Goal: Information Seeking & Learning: Learn about a topic

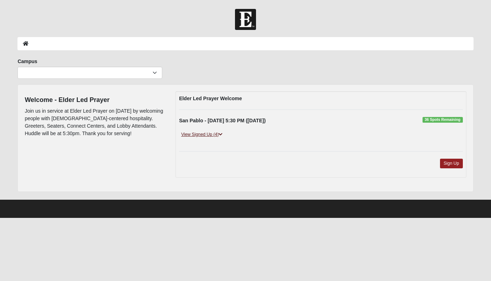
click at [204, 133] on link "View Signed Up (4)" at bounding box center [202, 134] width 46 height 7
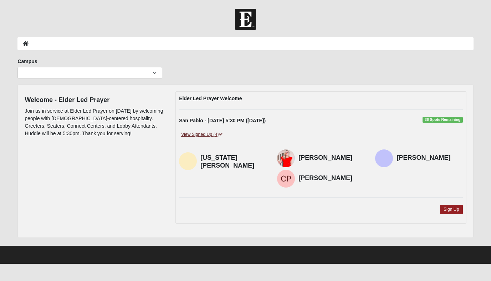
click at [204, 133] on link "View Signed Up (4)" at bounding box center [202, 134] width 46 height 7
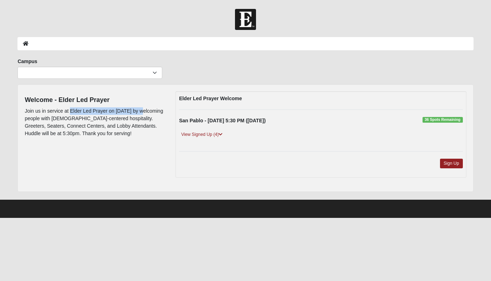
drag, startPoint x: 142, startPoint y: 111, endPoint x: 69, endPoint y: 110, distance: 72.7
click at [69, 110] on p "Join us in service at Elder Led Prayer on August 19th by welcoming people with …" at bounding box center [95, 122] width 140 height 30
copy p "Elder Led Prayer on August 19th"
drag, startPoint x: 54, startPoint y: 134, endPoint x: 136, endPoint y: 126, distance: 82.7
click at [137, 126] on p "Join us in service at Elder Led Prayer on August 19th by welcoming people with …" at bounding box center [95, 122] width 140 height 30
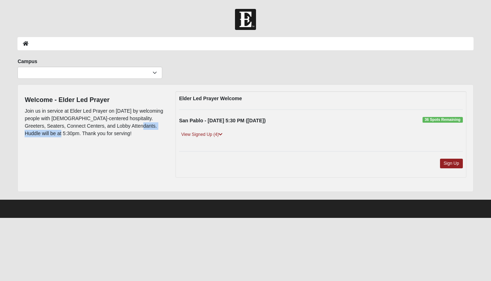
copy p "Huddle will be at 5:30pm"
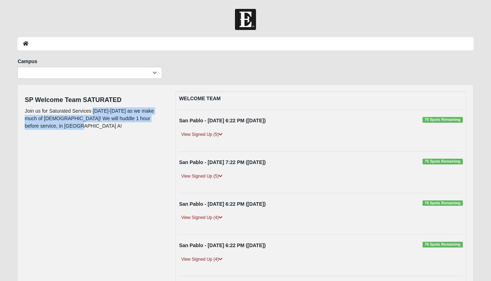
drag, startPoint x: 98, startPoint y: 130, endPoint x: 92, endPoint y: 111, distance: 20.1
click at [92, 111] on div "SP Welcome Team SATURATED Join us for Saturated Services September 10th-14th as…" at bounding box center [95, 112] width 140 height 42
copy p "September 10th-14th as we make much of Jesus! We will huddle 1 hour before serv…"
click at [213, 134] on link "View Signed Up (5)" at bounding box center [202, 134] width 46 height 7
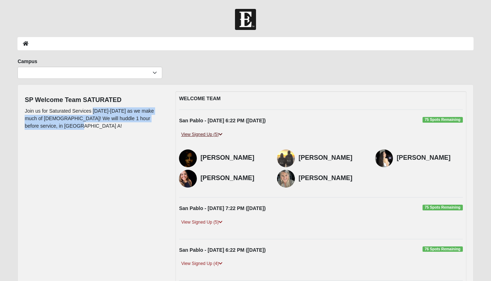
click at [213, 134] on link "View Signed Up (5)" at bounding box center [202, 134] width 46 height 7
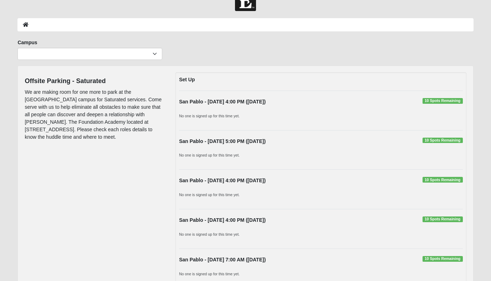
scroll to position [20, 0]
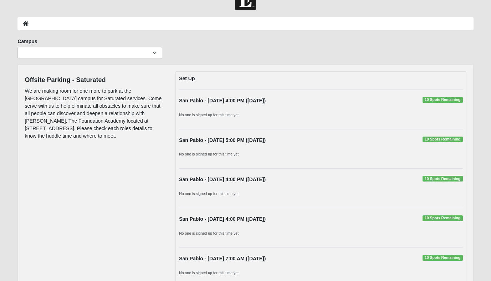
drag, startPoint x: 144, startPoint y: 113, endPoint x: 119, endPoint y: 136, distance: 34.0
click at [119, 136] on p "We are making room for one more to park at the [GEOGRAPHIC_DATA] campus for Sat…" at bounding box center [95, 113] width 140 height 52
copy p "The Foundation Academy located at [STREET_ADDRESS]. Please check each roles det…"
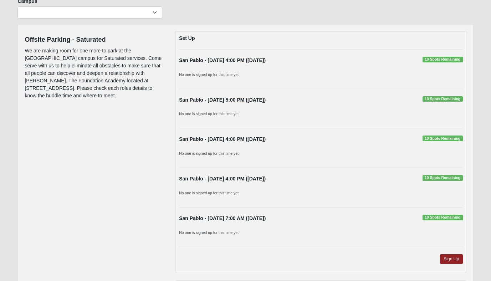
scroll to position [0, 0]
